Goal: Communication & Community: Answer question/provide support

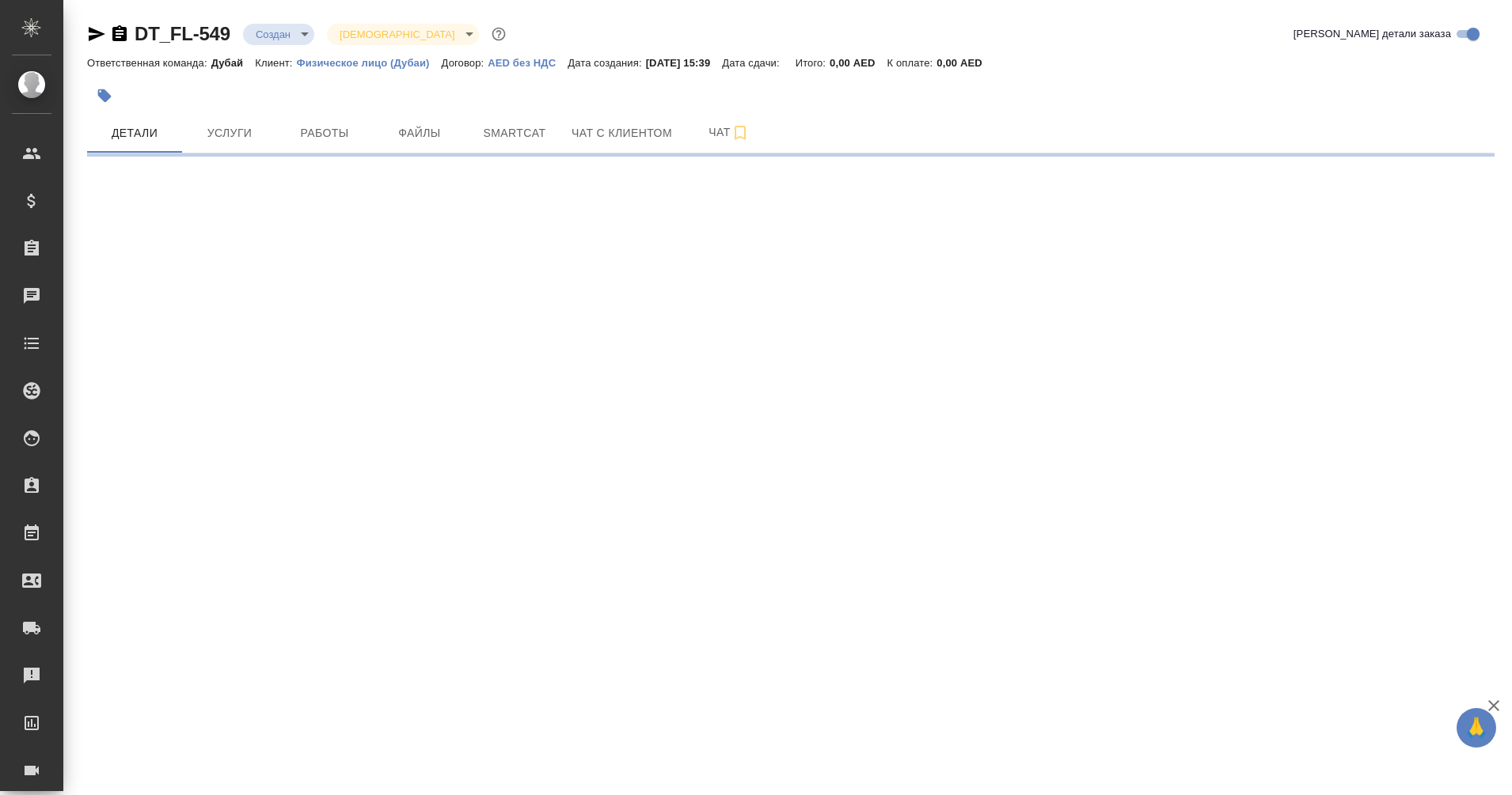
select select "RU"
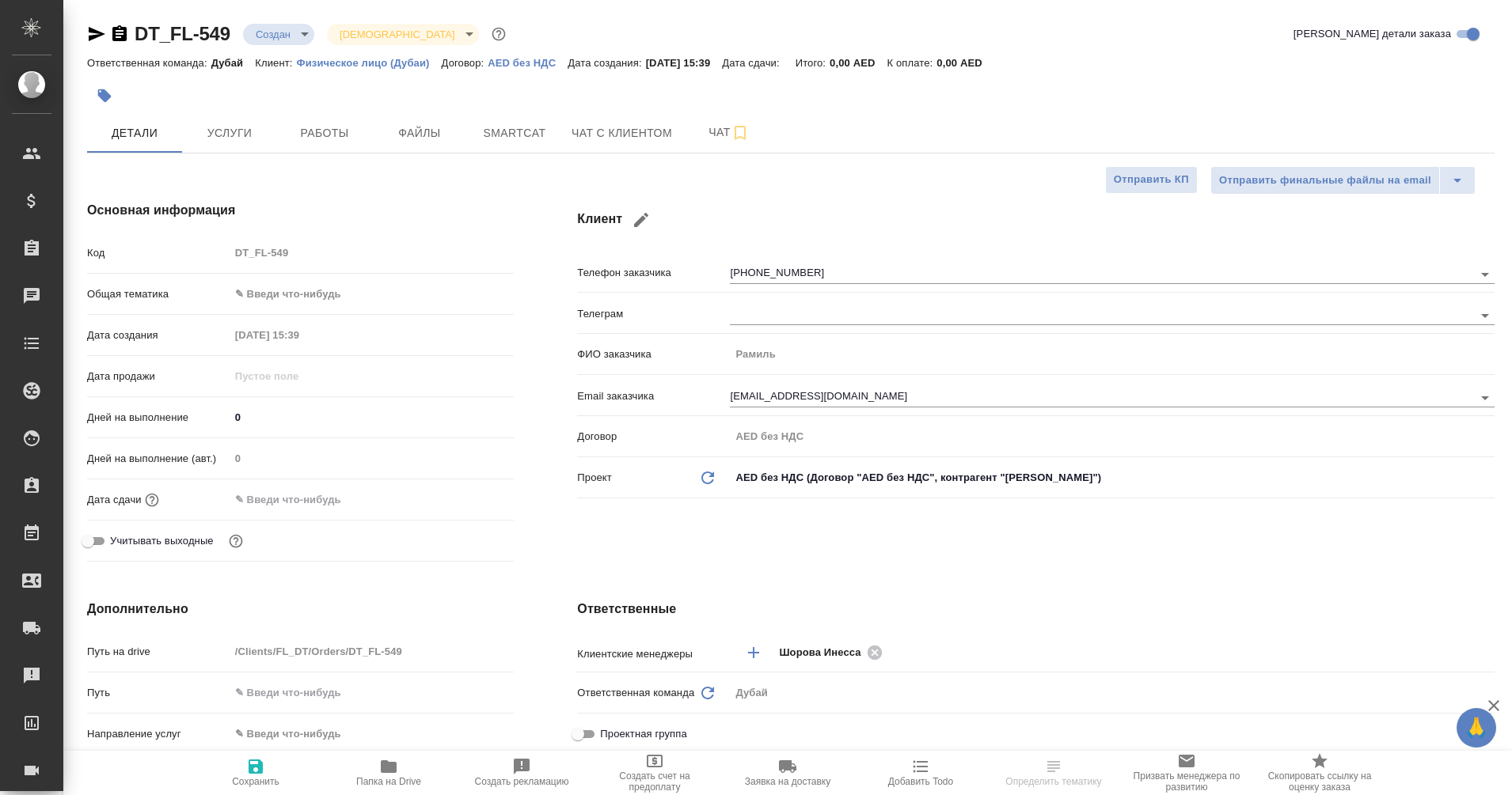
type textarea "x"
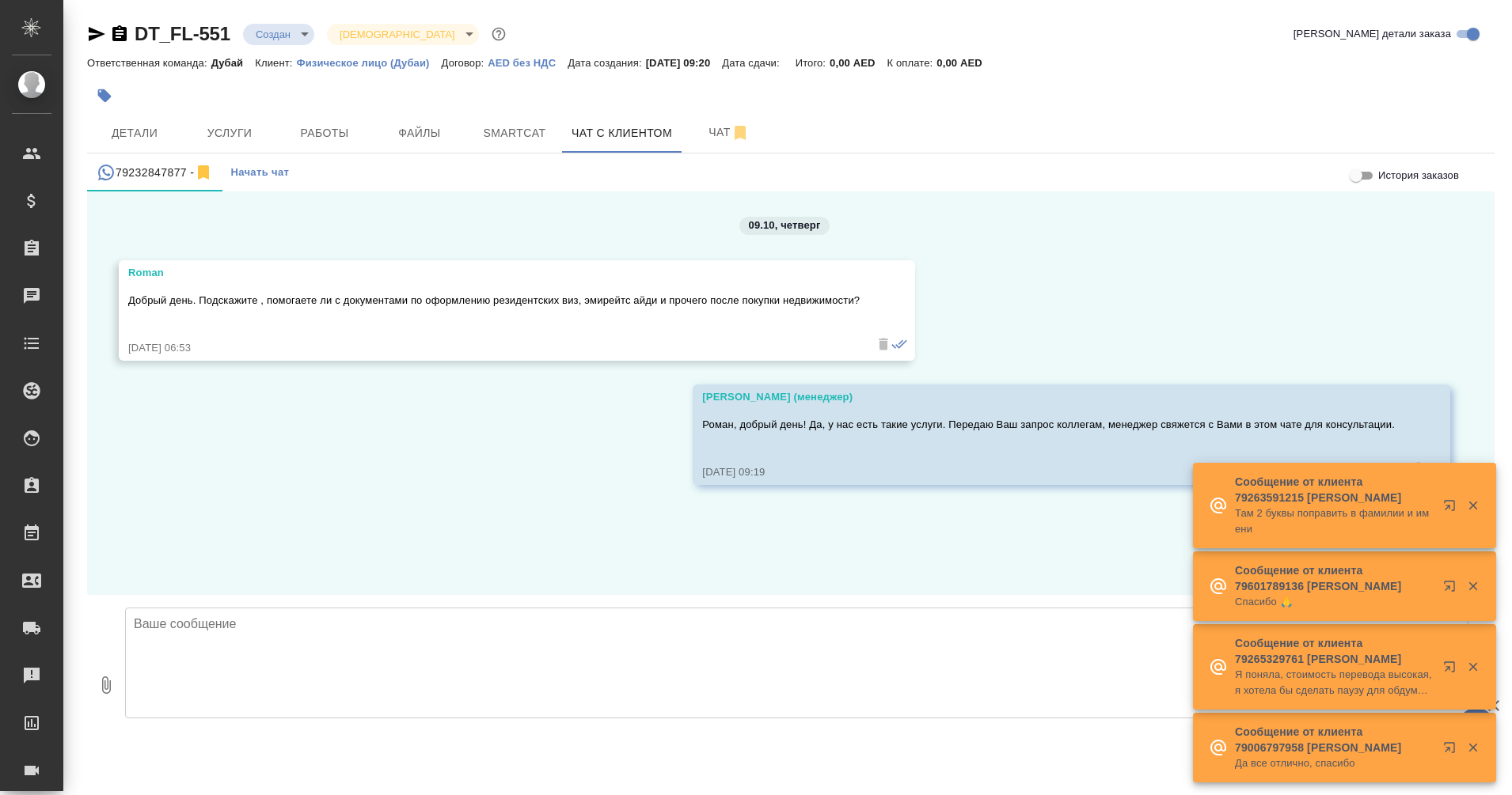
click at [314, 669] on textarea at bounding box center [796, 662] width 1344 height 111
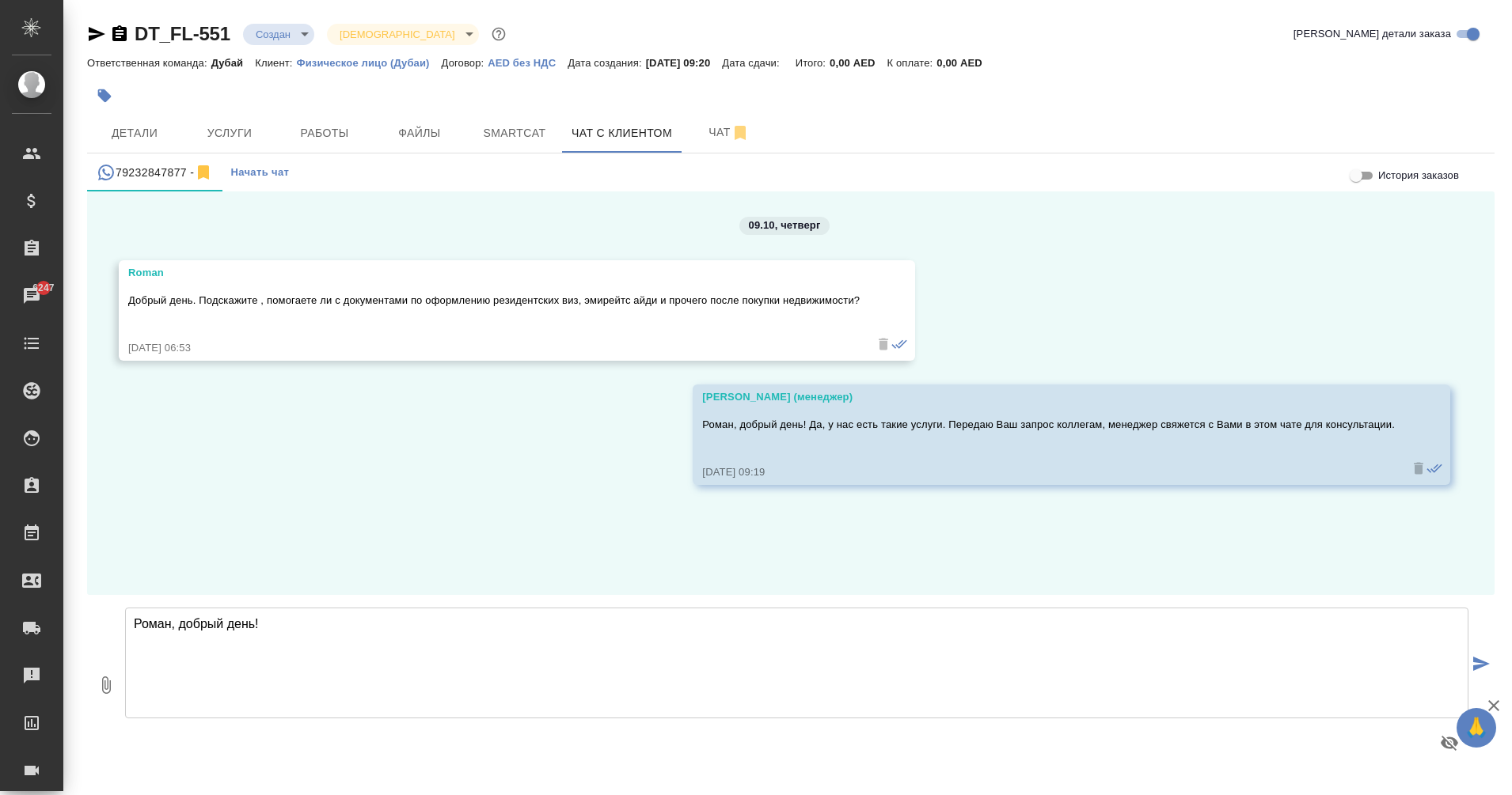
click at [278, 622] on textarea "Роман, добрый день!" at bounding box center [796, 662] width 1344 height 111
click at [139, 672] on textarea "Роман, добрый день! Меня зовут [PERSON_NAME], буду рада помочь. Подскажите, пож…" at bounding box center [796, 662] width 1344 height 111
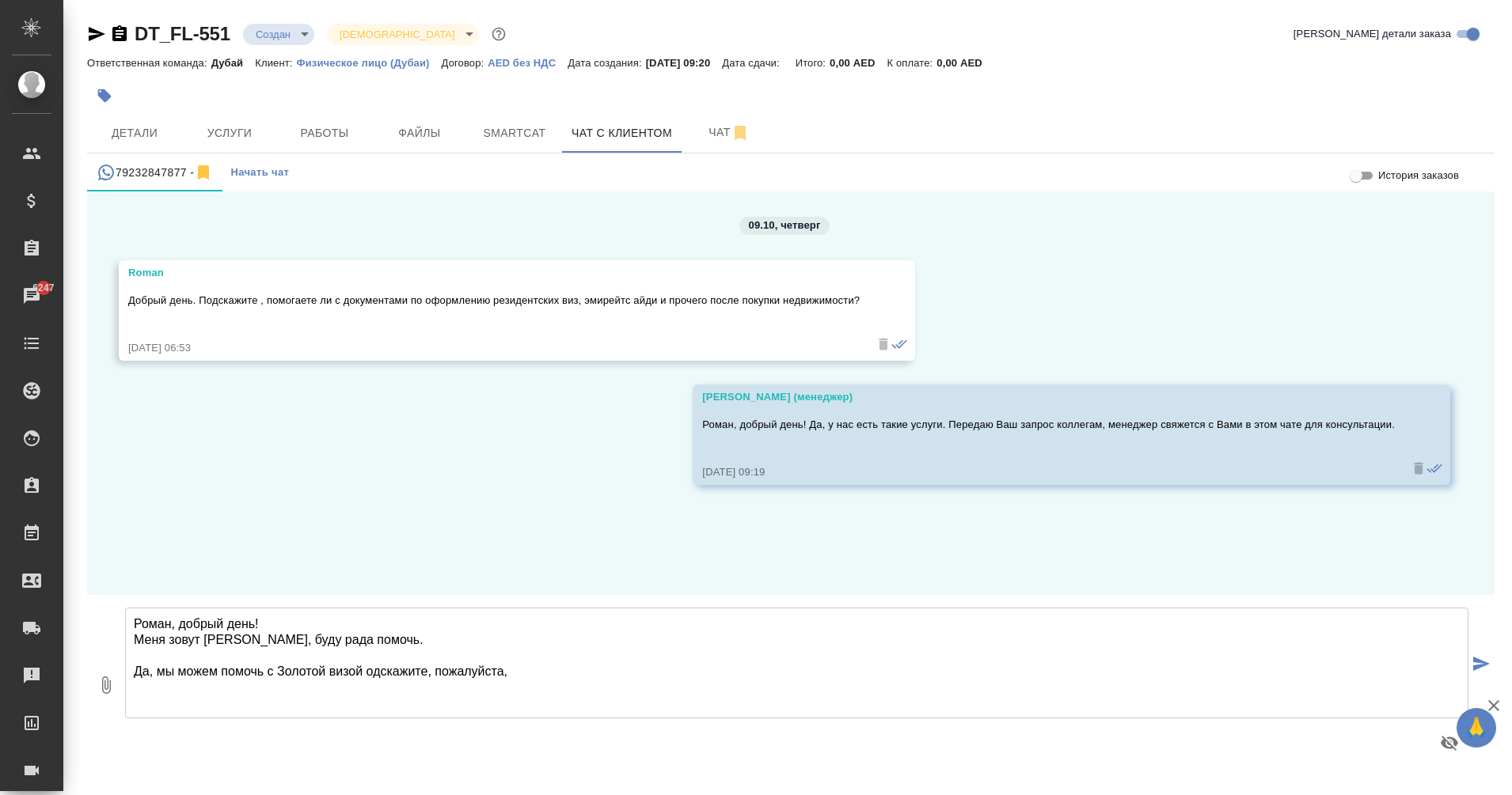
drag, startPoint x: 269, startPoint y: 668, endPoint x: 333, endPoint y: 672, distance: 64.1
click at [333, 672] on textarea "Роман, добрый день! Меня зовут [PERSON_NAME], буду рада помочь. Да, мы можем по…" at bounding box center [796, 662] width 1344 height 111
click at [499, 667] on textarea "Роман, добрый день! Меня зовут [PERSON_NAME], буду рада помочь. Да, мы можем по…" at bounding box center [796, 662] width 1344 height 111
type textarea "Роман, добрый день! Меня зовут [PERSON_NAME], буду рада помочь. Да, мы можем по…"
click at [1477, 659] on icon "submit" at bounding box center [1481, 664] width 17 height 14
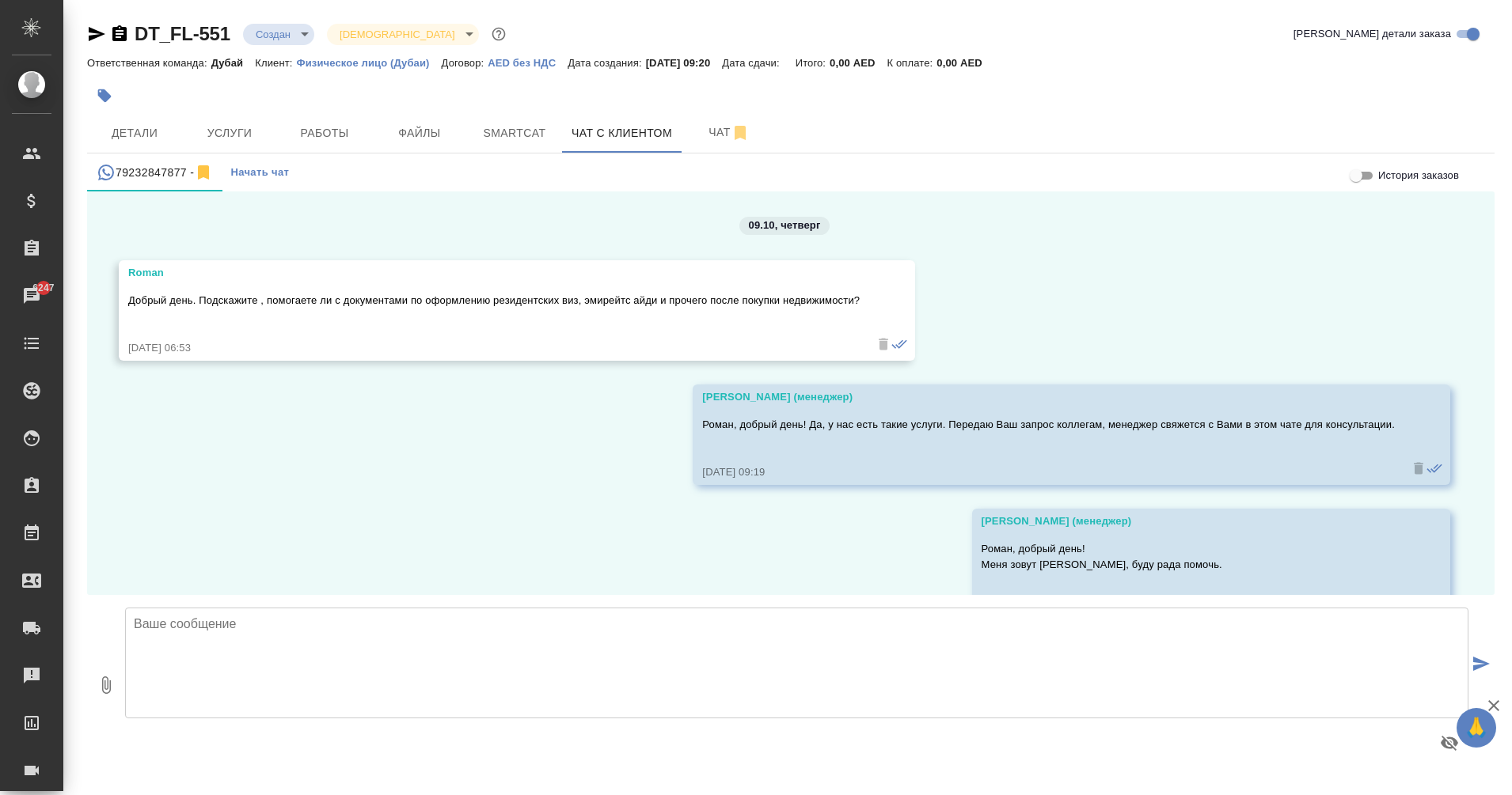
scroll to position [93, 0]
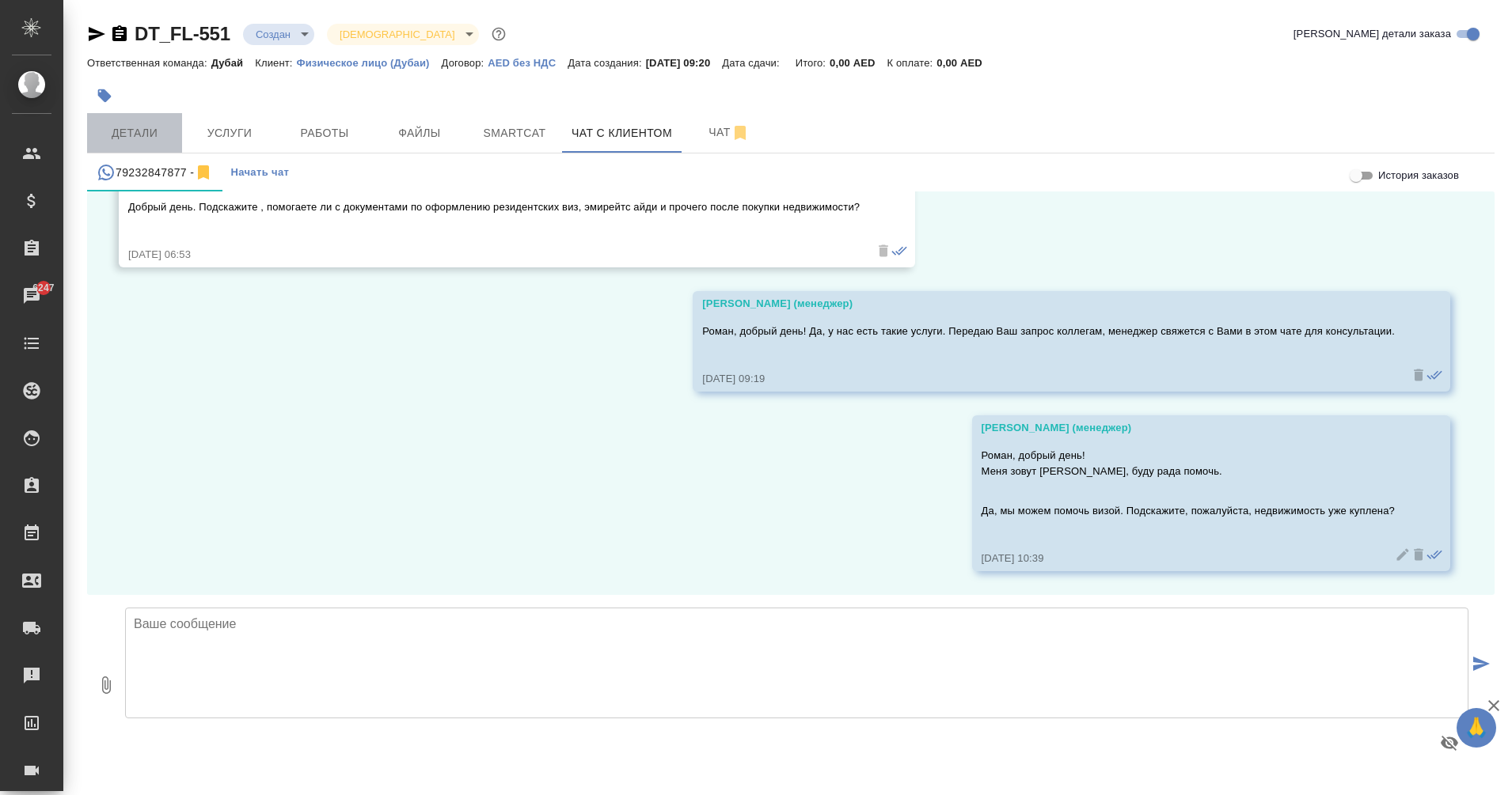
click at [123, 150] on button "Детали" at bounding box center [134, 133] width 95 height 40
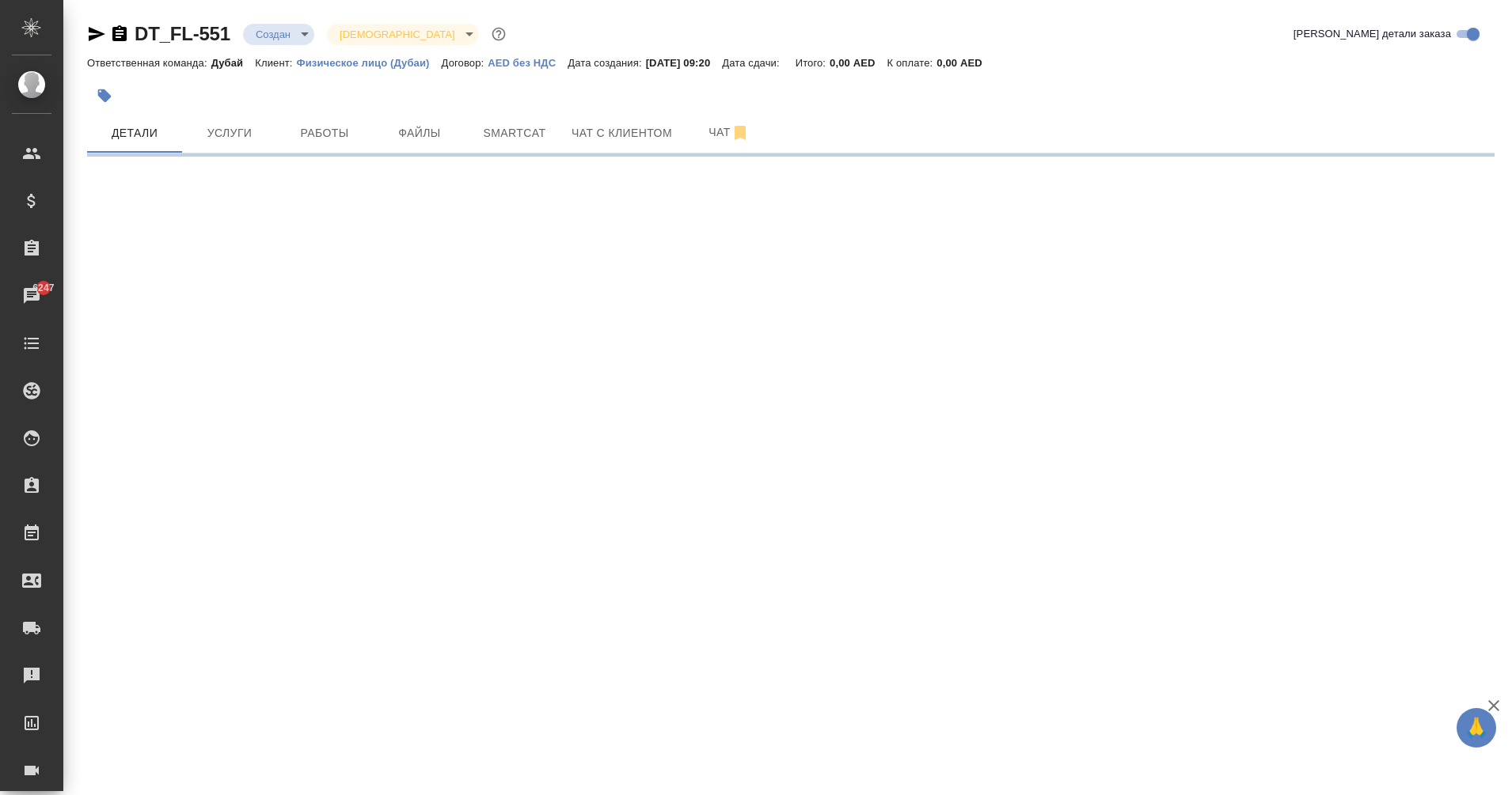
select select "RU"
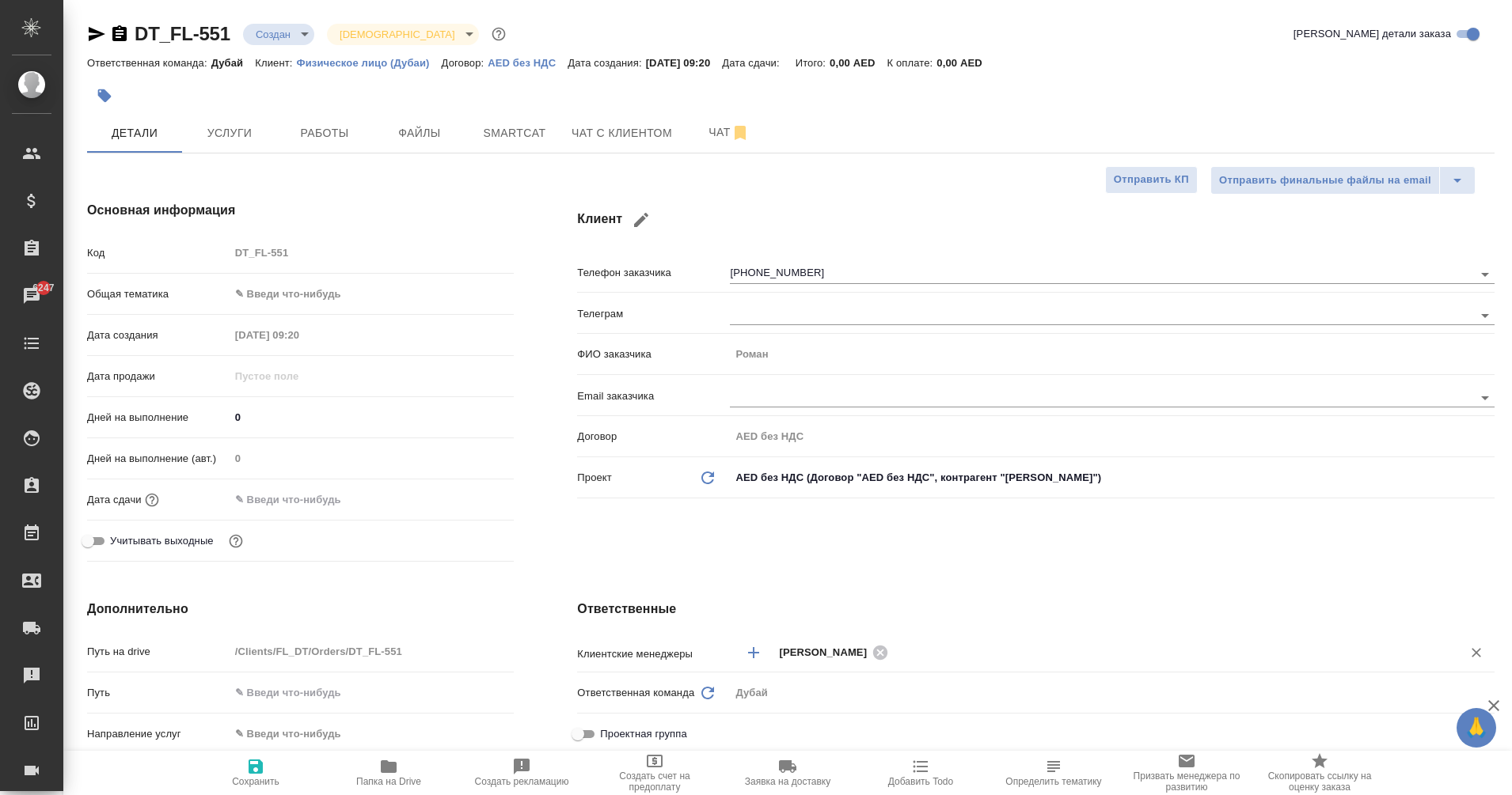
type textarea "x"
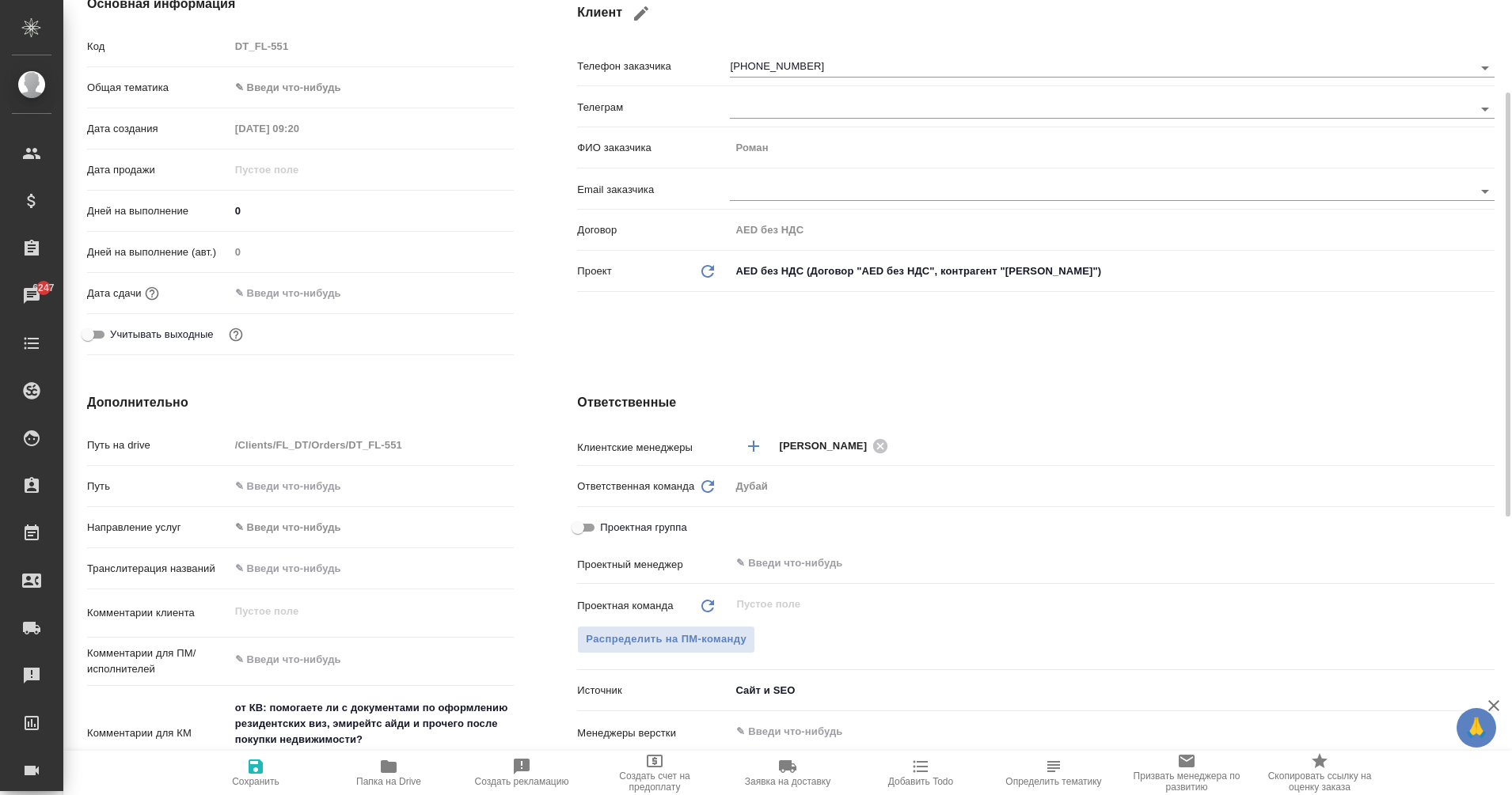
scroll to position [208, 0]
click at [801, 551] on div "​" at bounding box center [1112, 562] width 764 height 28
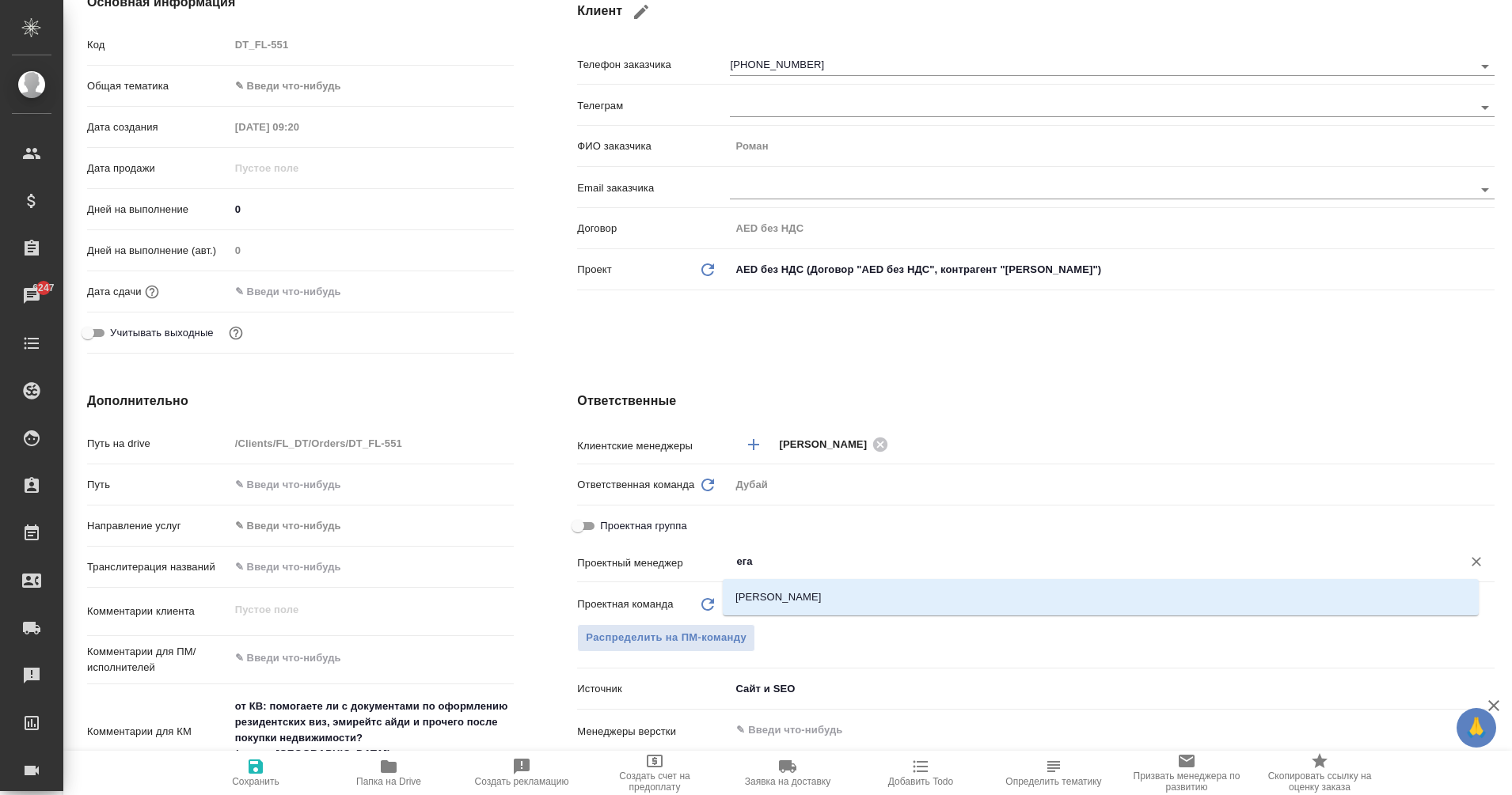
type input "еган"
click at [814, 587] on li "[PERSON_NAME]" at bounding box center [1101, 597] width 756 height 28
type textarea "x"
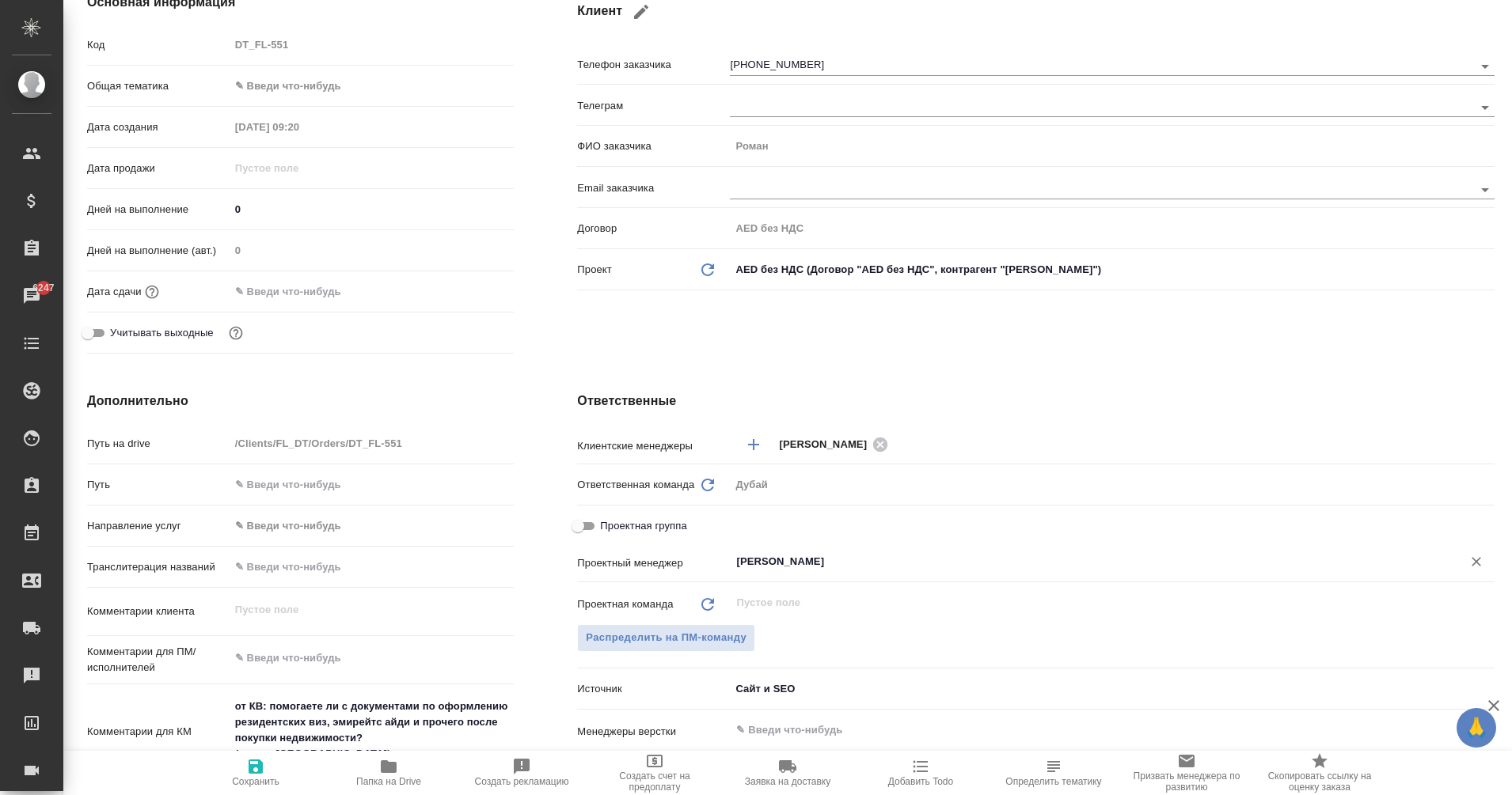
type input "[PERSON_NAME]"
click at [279, 767] on span "Сохранить" at bounding box center [255, 772] width 114 height 30
type textarea "x"
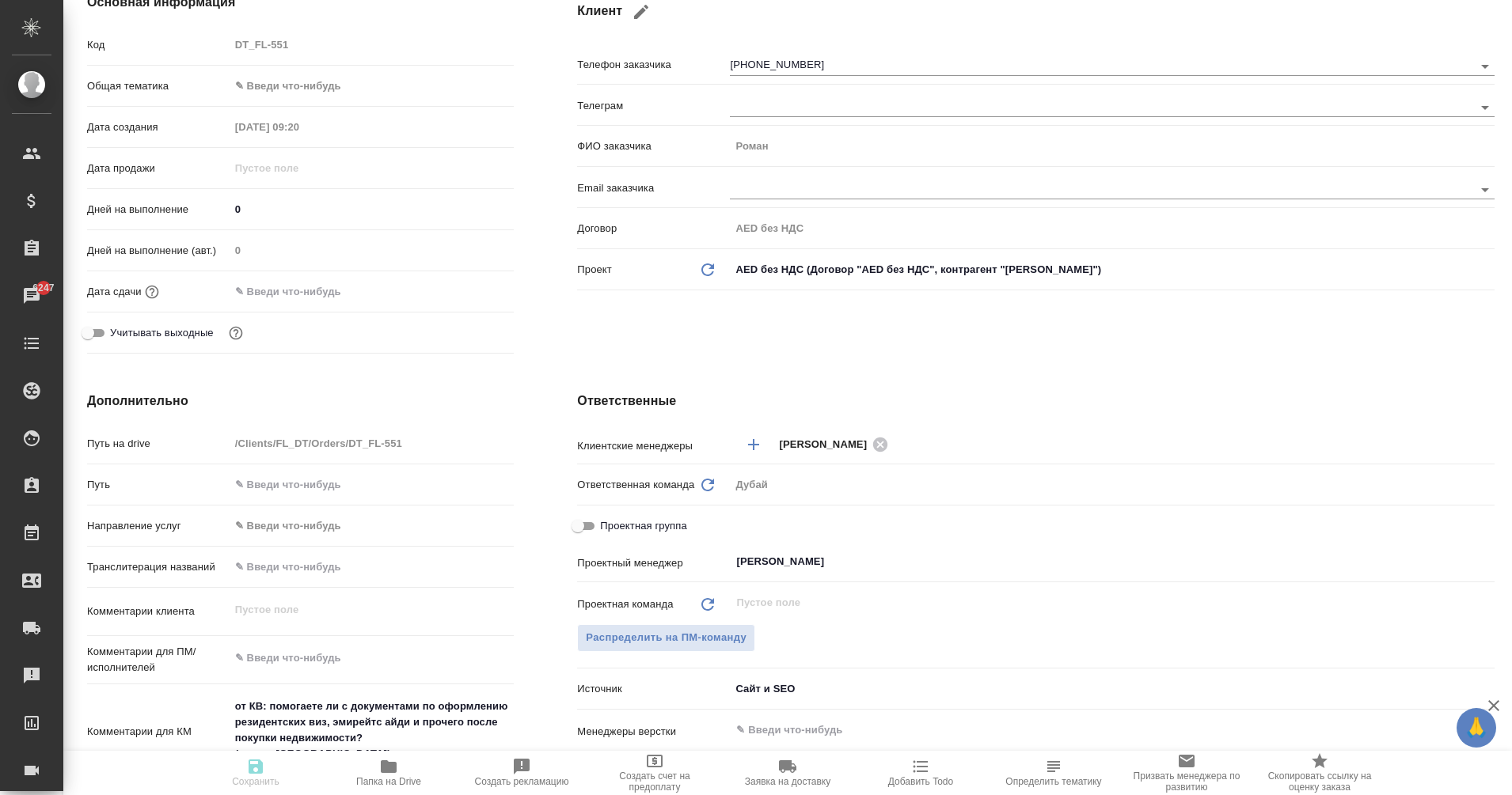
type textarea "x"
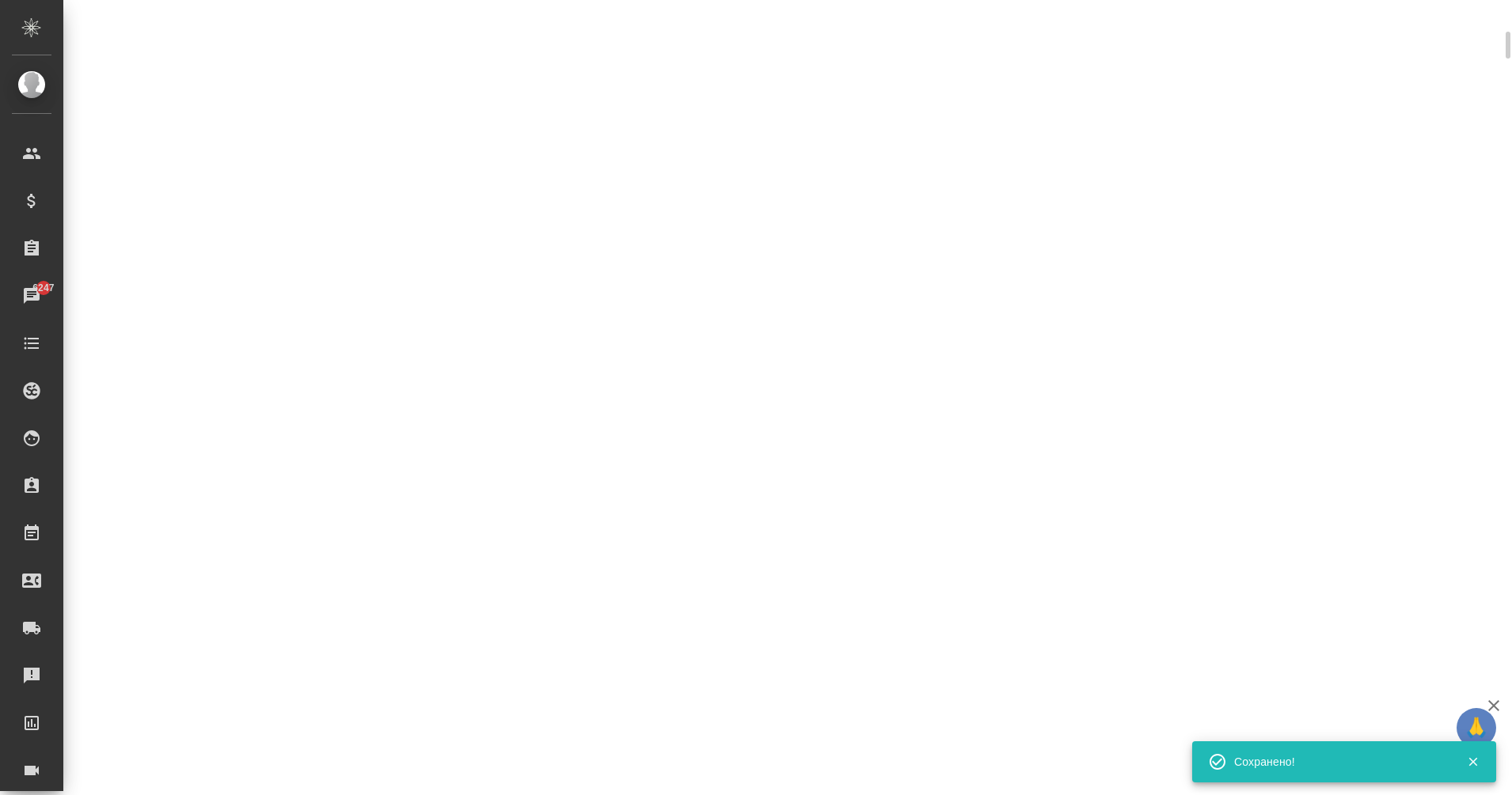
select select "RU"
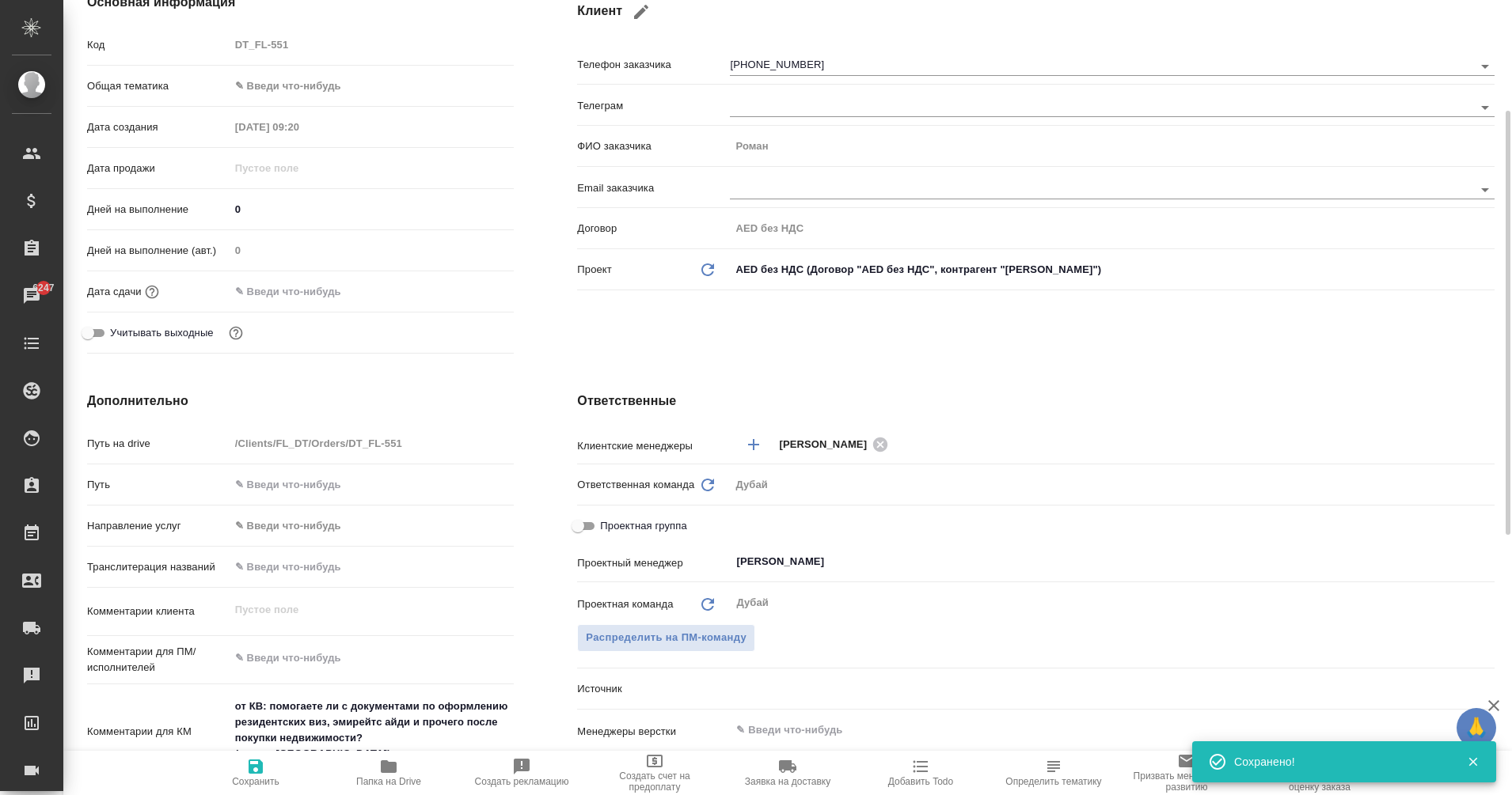
type textarea "x"
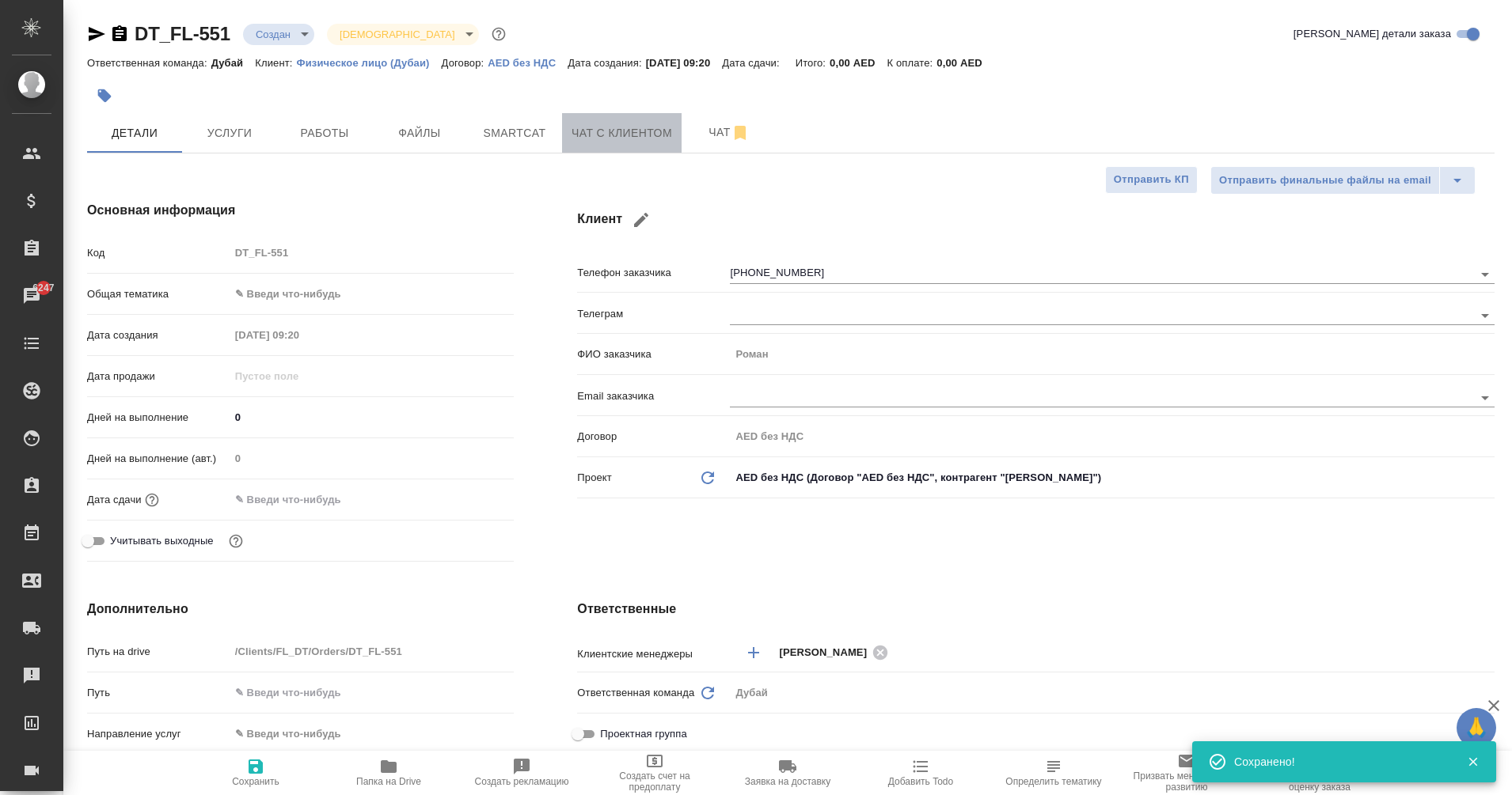
click at [670, 144] on button "Чат с клиентом" at bounding box center [622, 133] width 120 height 40
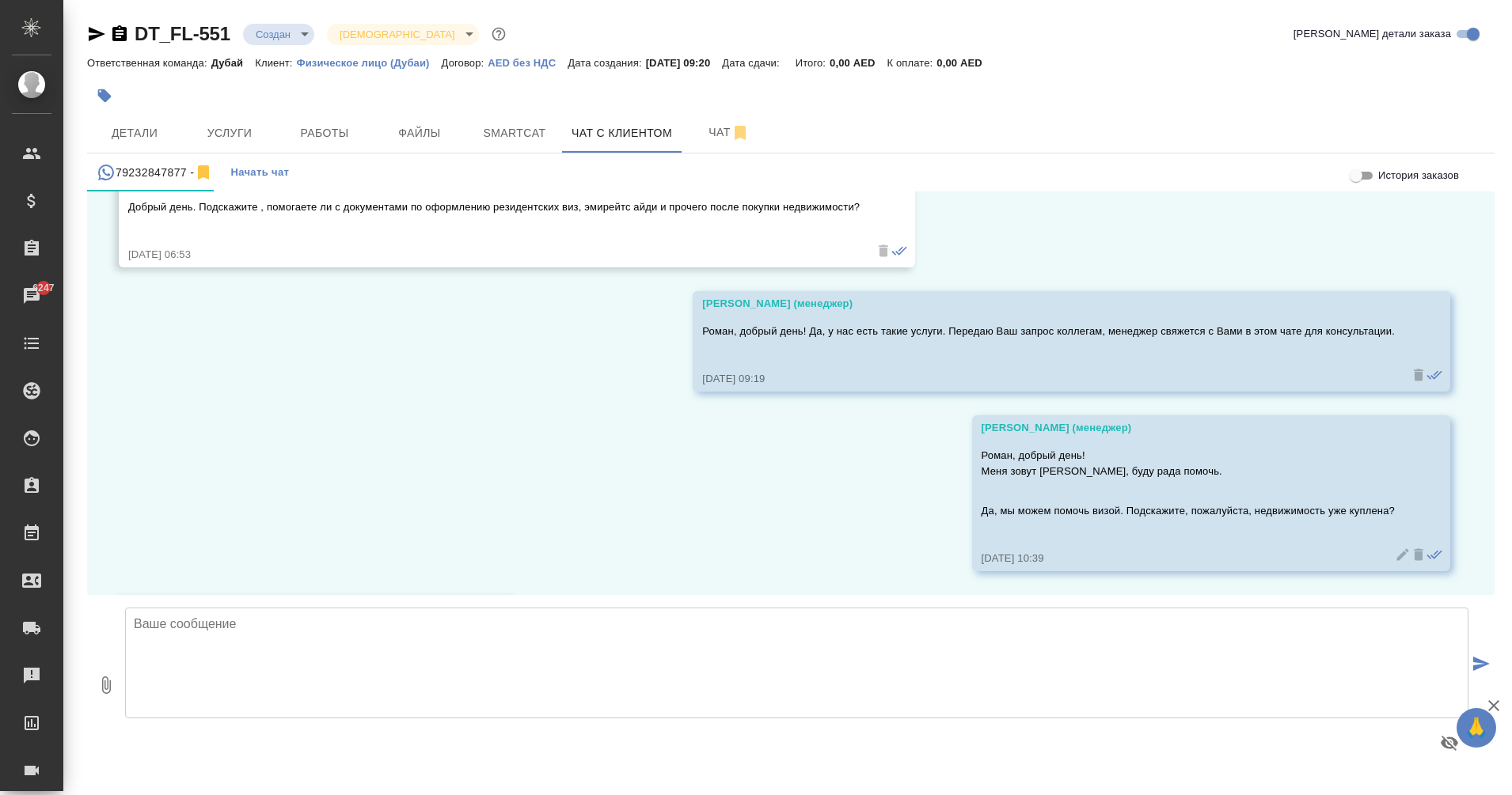
scroll to position [217, 0]
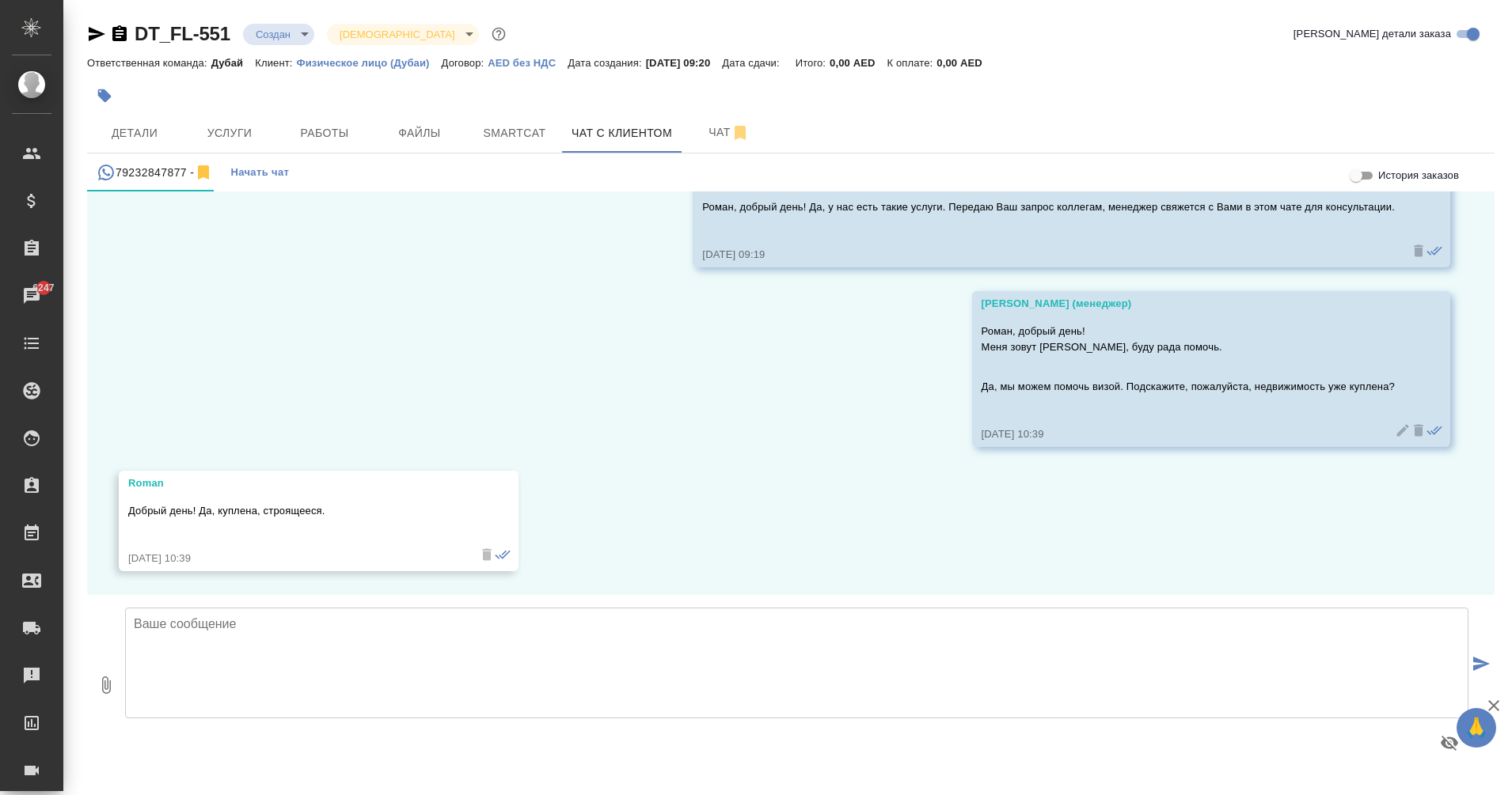
click at [607, 638] on textarea at bounding box center [796, 662] width 1344 height 111
click at [138, 667] on textarea "Можно открыть инвесторскую визу в недвижимость, либо Золотую визу. Инвесторская…" at bounding box center [796, 662] width 1344 height 111
click at [350, 681] on textarea "Можно открыть инвесторскую визу в недвижимость, либо Золотую визу. Инвесторская…" at bounding box center [796, 662] width 1344 height 111
paste textarea "стоимость объекта должна быть не менее 750,000 AED на имя заявителя."
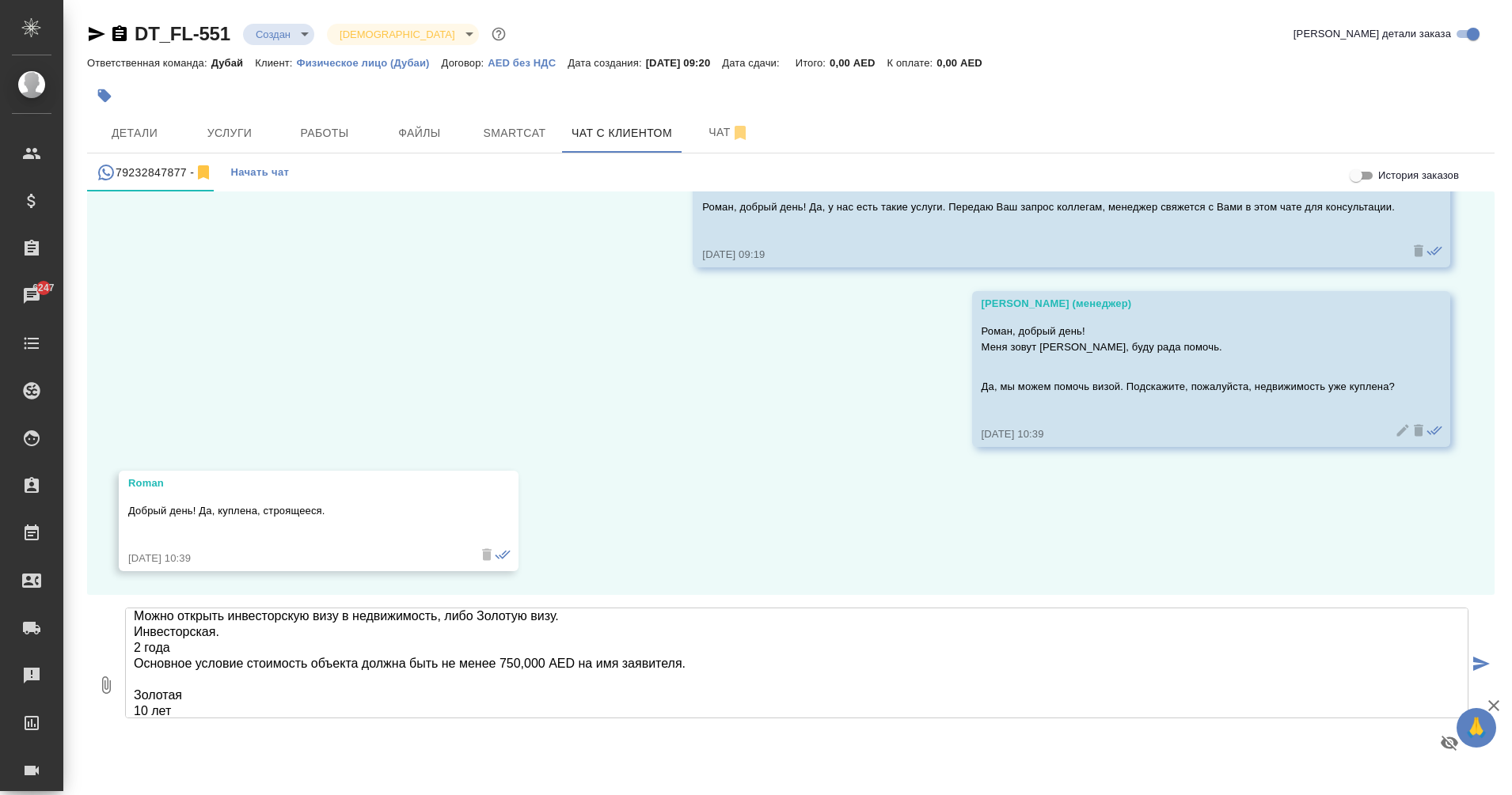
scroll to position [24, 0]
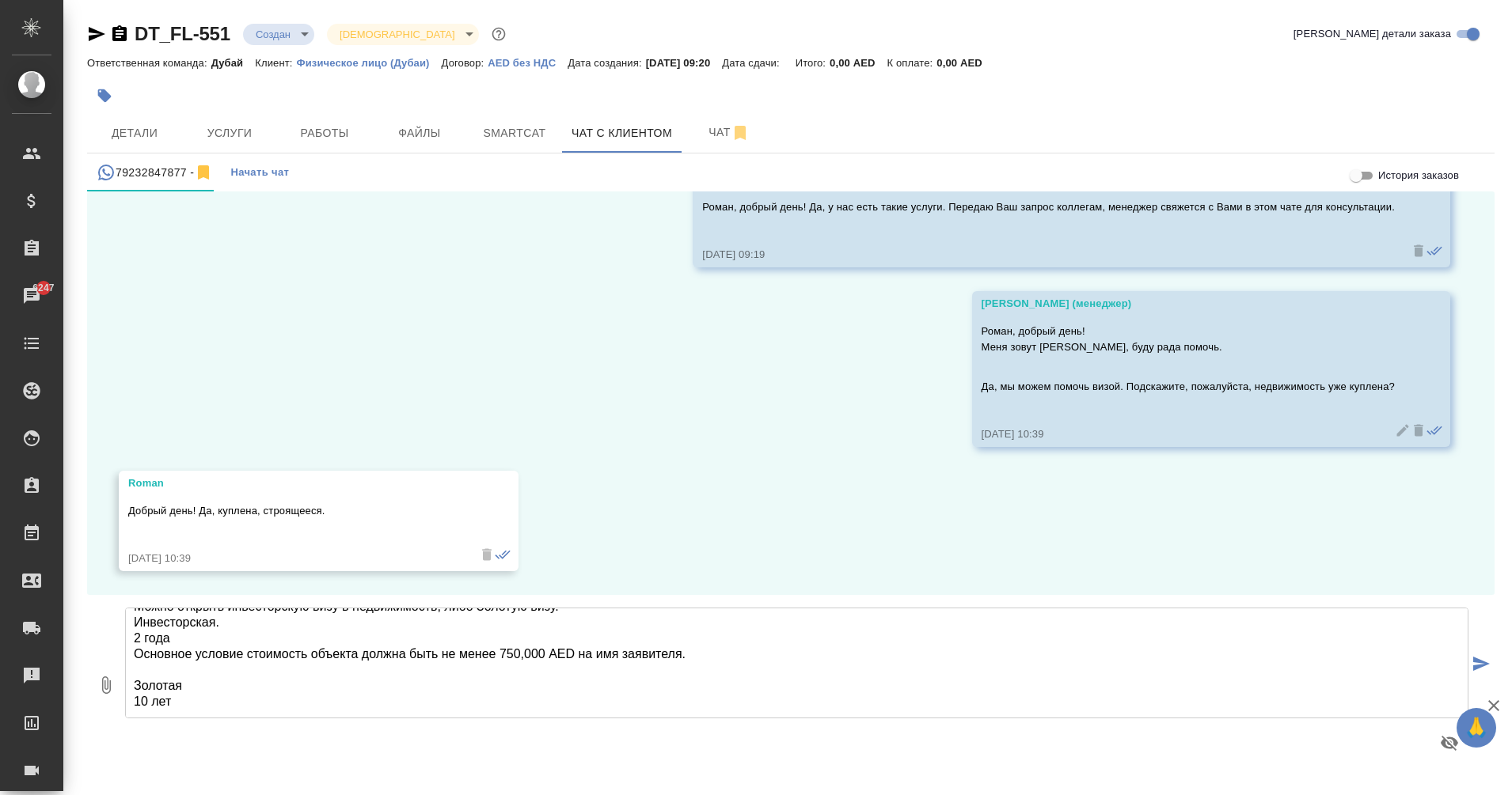
paste textarea "Недвижимость стоимостью не менее 2 млн AED в [GEOGRAPHIC_DATA] на имя заявителя"
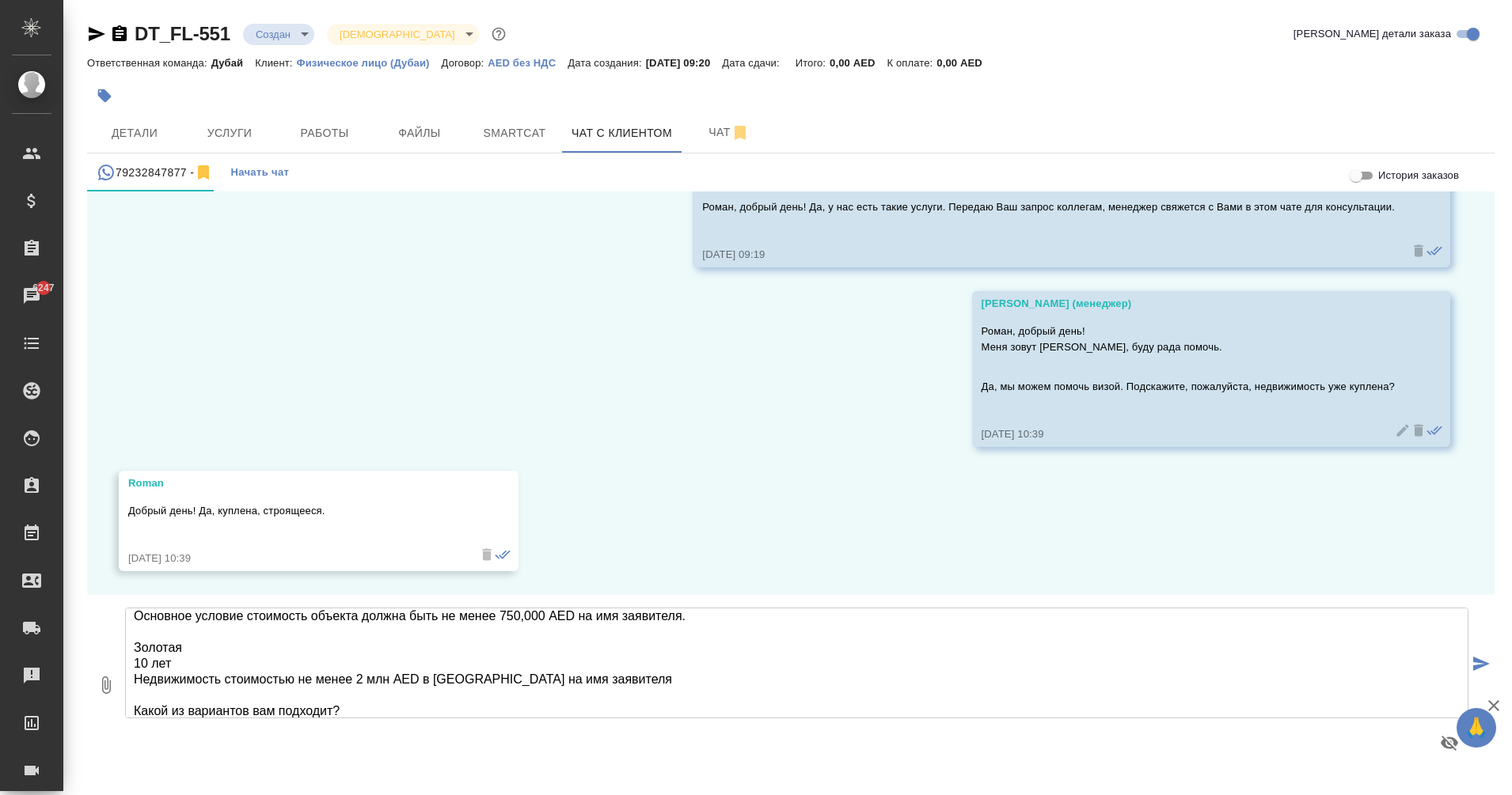
scroll to position [71, 0]
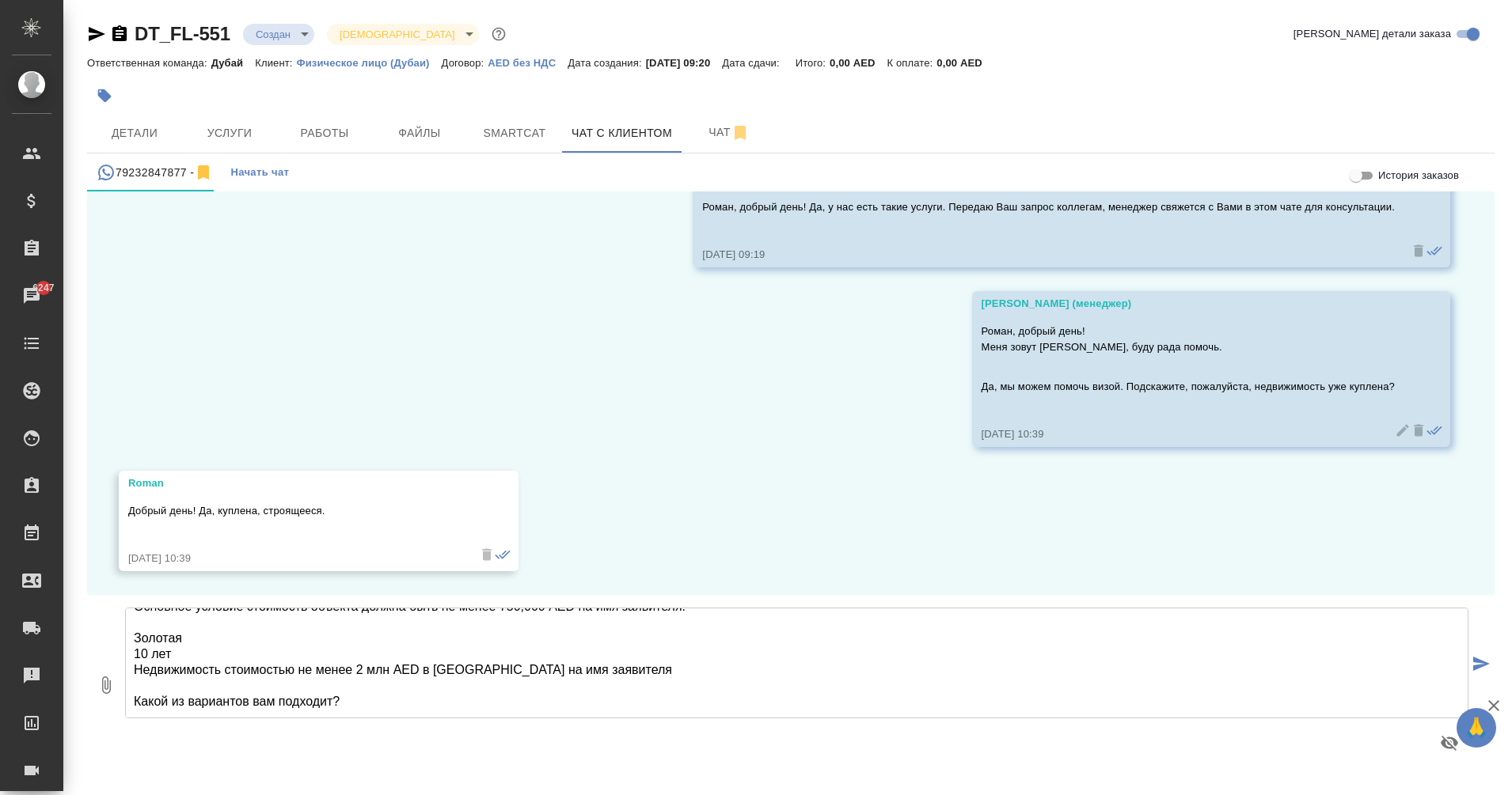
type textarea "Можно открыть инвесторскую визу в недвижимость, либо Золотую визу. Инвесторская…"
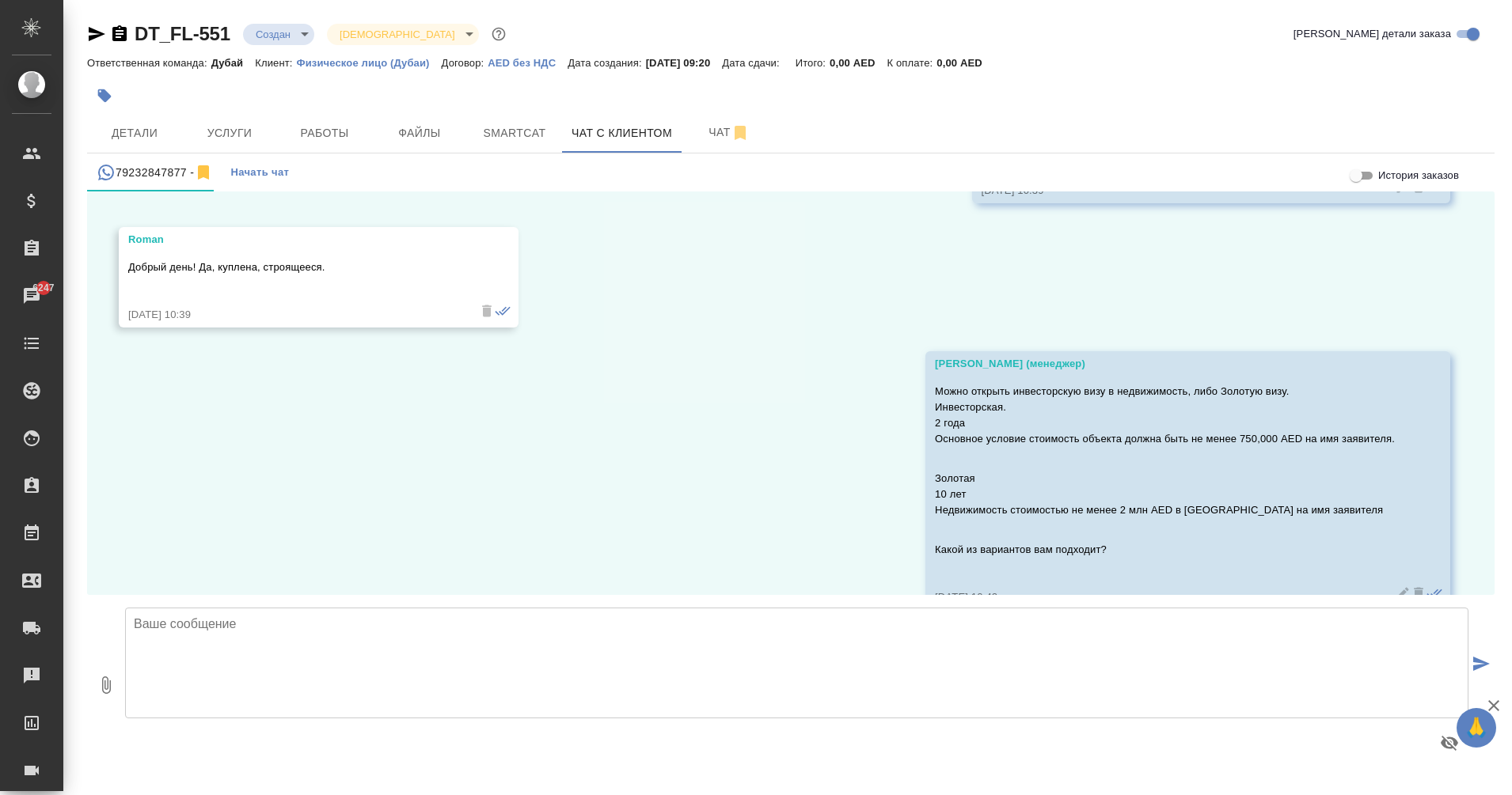
scroll to position [500, 0]
